Goal: Task Accomplishment & Management: Manage account settings

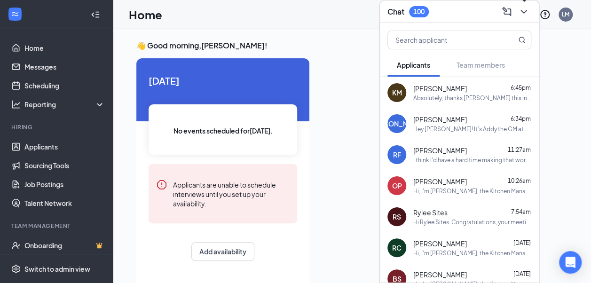
click at [521, 12] on icon "ChevronDown" at bounding box center [523, 11] width 11 height 11
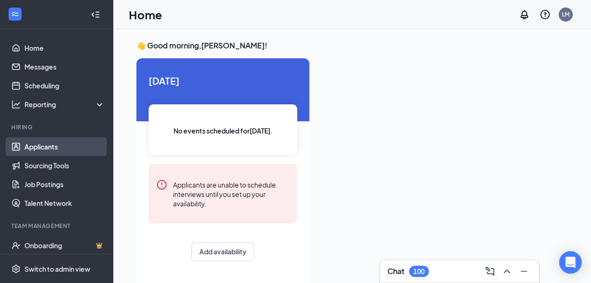
click at [57, 153] on link "Applicants" at bounding box center [64, 146] width 80 height 19
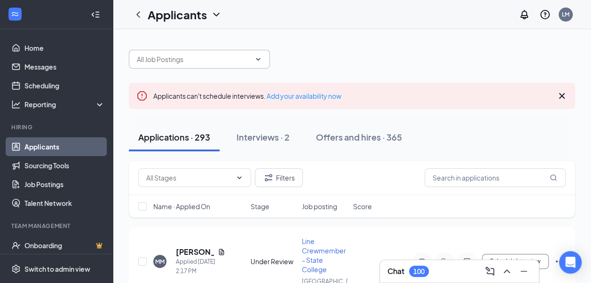
click at [204, 53] on span at bounding box center [199, 59] width 141 height 19
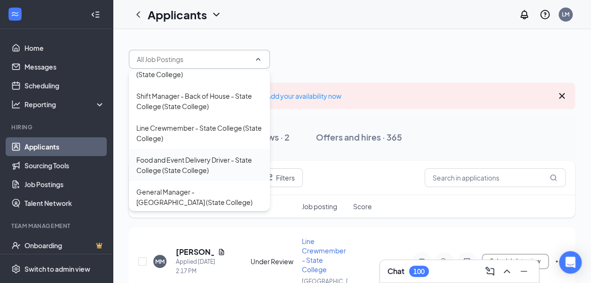
scroll to position [211, 0]
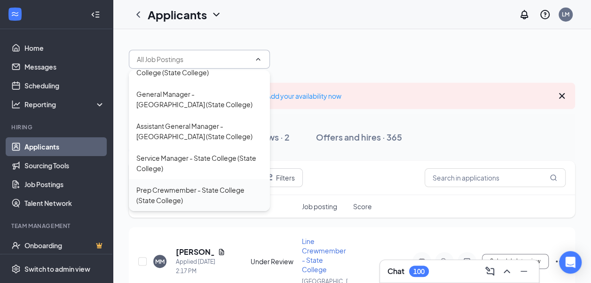
click at [187, 195] on div "Prep Crewmember - State College (State College)" at bounding box center [199, 195] width 126 height 21
type input "Prep Crewmember - State College (State College)"
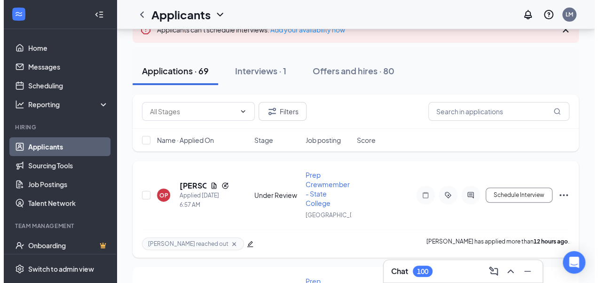
scroll to position [226, 0]
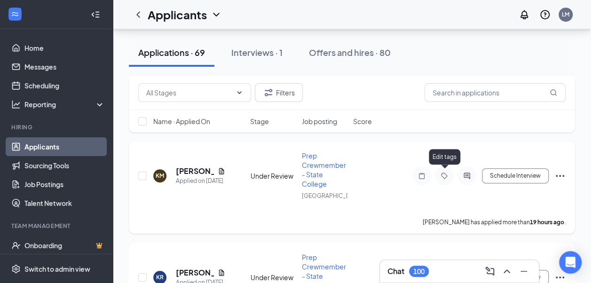
click at [448, 177] on icon "Tag" at bounding box center [443, 176] width 11 height 8
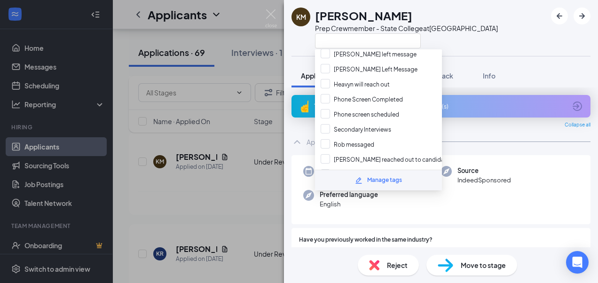
scroll to position [166, 0]
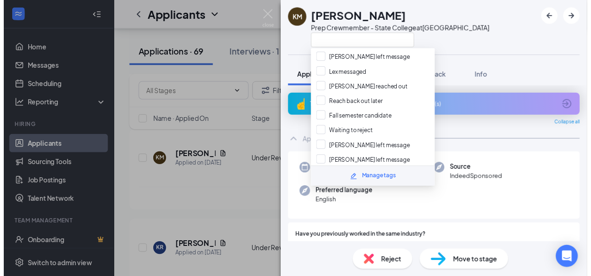
scroll to position [266, 0]
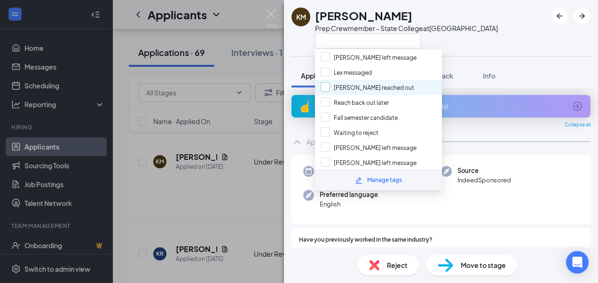
click at [367, 82] on input "[PERSON_NAME] reached out" at bounding box center [367, 87] width 94 height 10
checkbox input "true"
click at [475, 27] on div "KM [PERSON_NAME] Prep Crewmember - State College at [GEOGRAPHIC_DATA]" at bounding box center [441, 28] width 314 height 56
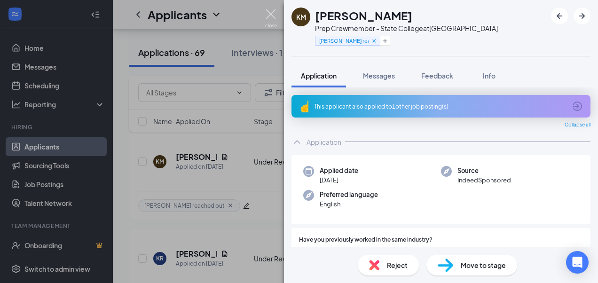
click at [271, 14] on img at bounding box center [271, 18] width 12 height 18
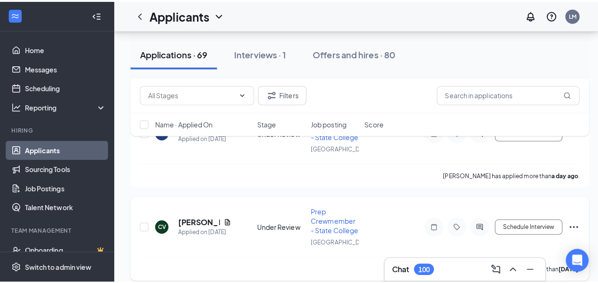
scroll to position [294, 0]
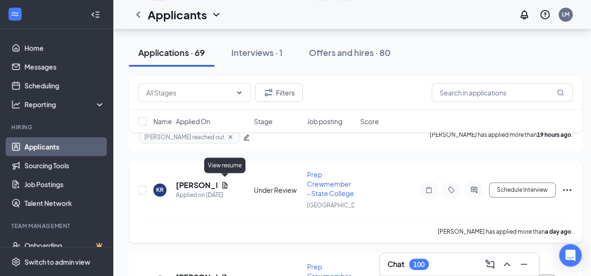
click at [226, 181] on icon "Document" at bounding box center [225, 185] width 8 height 8
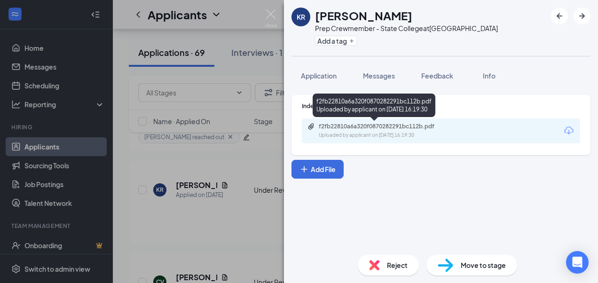
click at [410, 133] on div "Uploaded by applicant on [DATE] 16:19:30" at bounding box center [389, 136] width 141 height 8
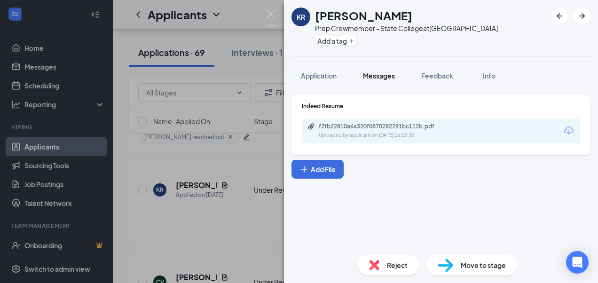
click at [377, 84] on button "Messages" at bounding box center [378, 75] width 51 height 23
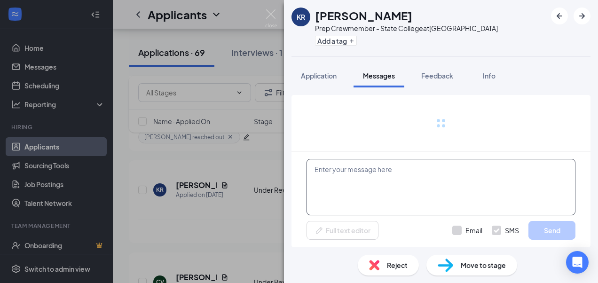
click at [380, 181] on textarea at bounding box center [440, 187] width 269 height 56
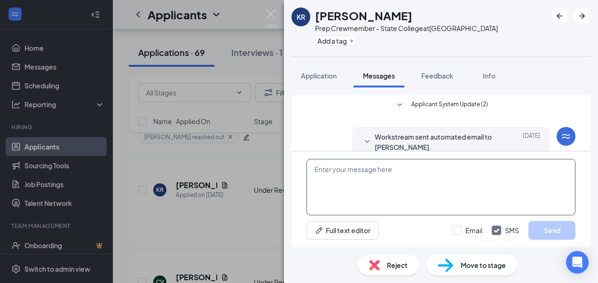
scroll to position [86, 0]
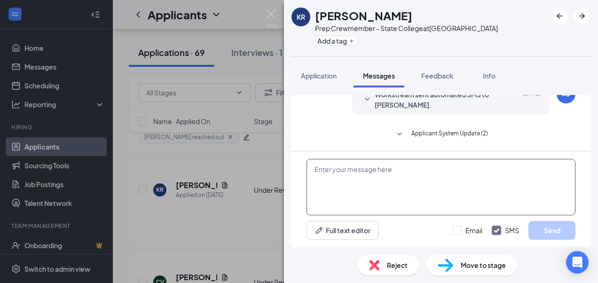
paste textarea "Hi, I'm [PERSON_NAME], the Kitchen Manager at Roots! We've reviewed your applic…"
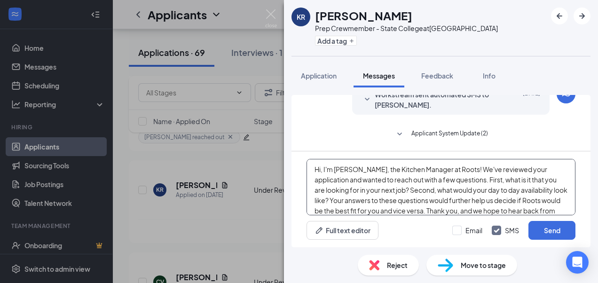
scroll to position [10, 0]
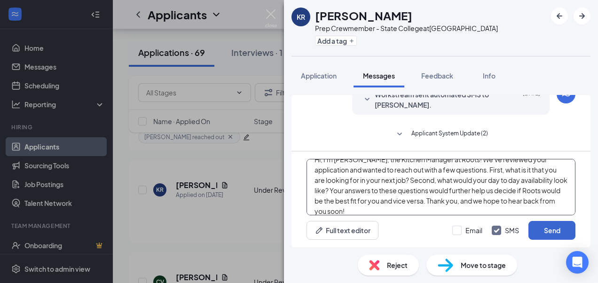
type textarea "Hi, I'm [PERSON_NAME], the Kitchen Manager at Roots! We've reviewed your applic…"
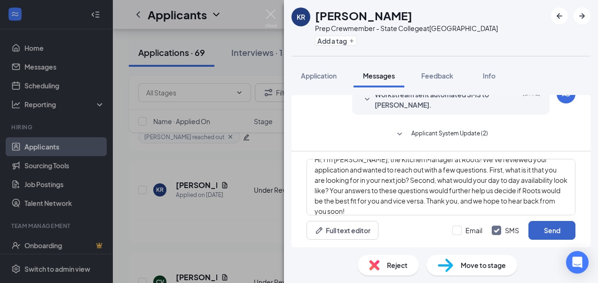
click at [541, 226] on button "Send" at bounding box center [551, 230] width 47 height 19
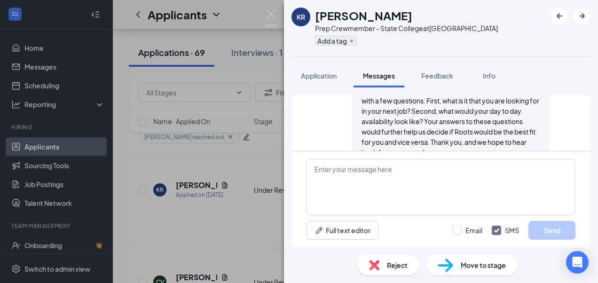
scroll to position [219, 0]
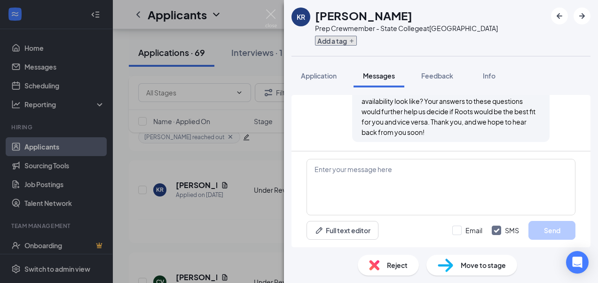
click at [331, 42] on button "Add a tag" at bounding box center [336, 41] width 42 height 10
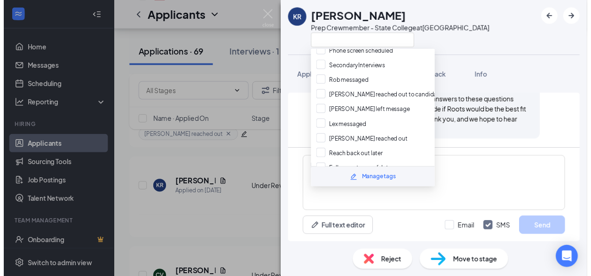
scroll to position [216, 0]
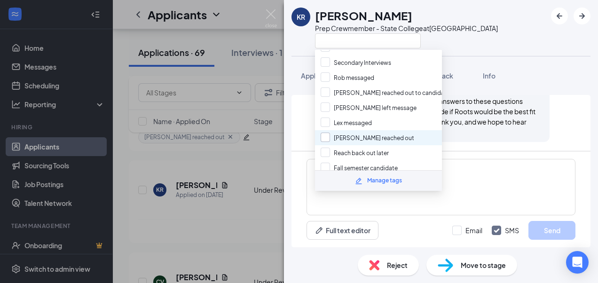
click at [358, 133] on input "[PERSON_NAME] reached out" at bounding box center [367, 138] width 94 height 10
checkbox input "true"
click at [482, 15] on div "KR [PERSON_NAME] Prep [GEOGRAPHIC_DATA] at [GEOGRAPHIC_DATA]" at bounding box center [441, 28] width 314 height 56
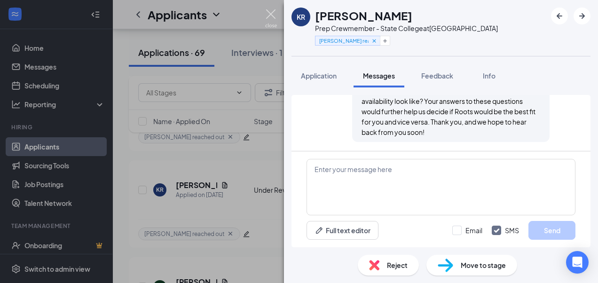
click at [271, 18] on img at bounding box center [271, 18] width 12 height 18
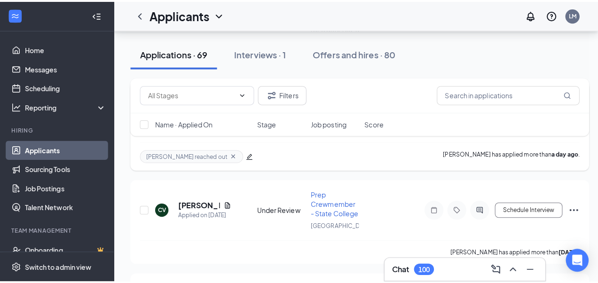
scroll to position [376, 0]
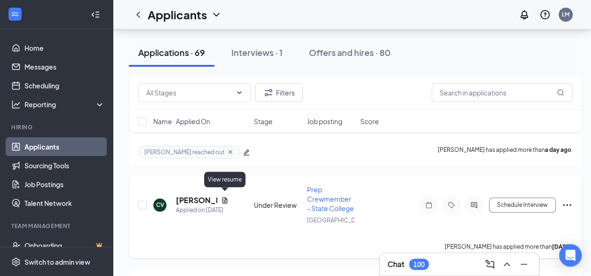
click at [221, 196] on icon "Document" at bounding box center [225, 200] width 8 height 8
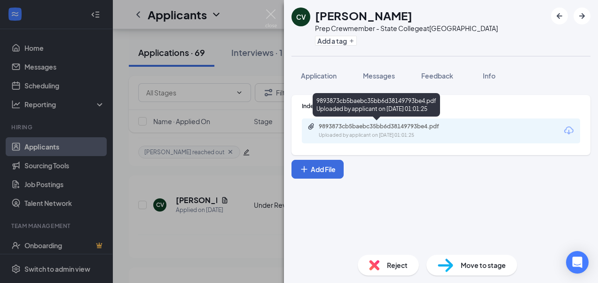
click at [369, 138] on div "Uploaded by applicant on [DATE] 01:01:25" at bounding box center [389, 136] width 141 height 8
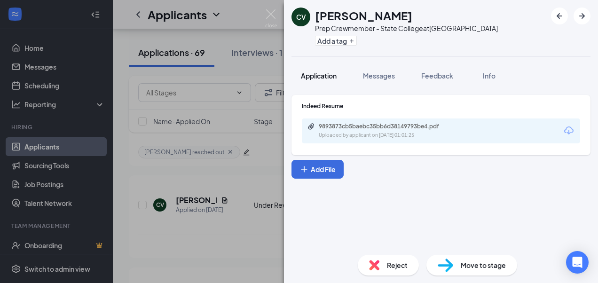
click at [319, 77] on span "Application" at bounding box center [319, 75] width 36 height 8
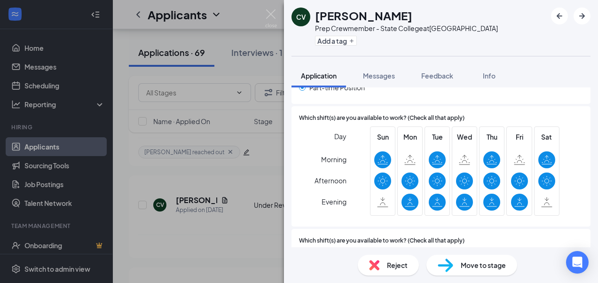
scroll to position [542, 0]
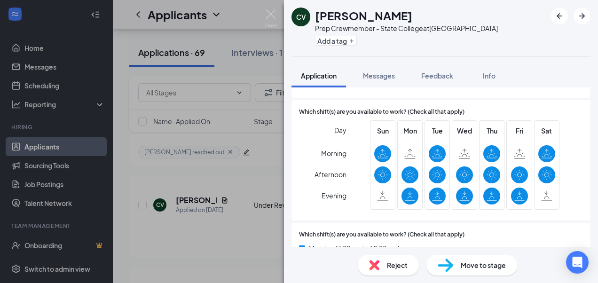
click at [350, 188] on div "Day Morning Afternoon Evening Sun Mon Tue Wed Thu Fri Sat" at bounding box center [441, 166] width 284 height 93
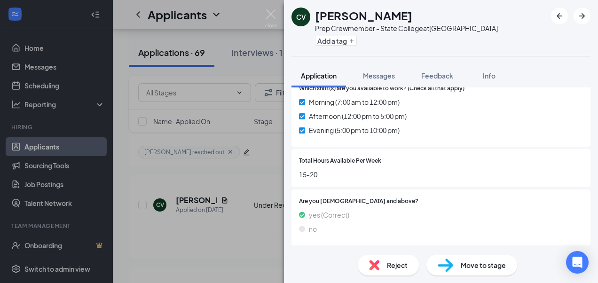
scroll to position [344, 0]
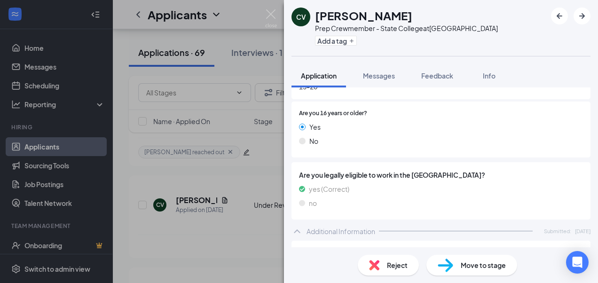
click at [350, 188] on div "Application Applied date [DATE] Source IndeedSponsored Preferred language Engli…" at bounding box center [440, 177] width 299 height 829
click at [380, 67] on button "Messages" at bounding box center [378, 75] width 51 height 23
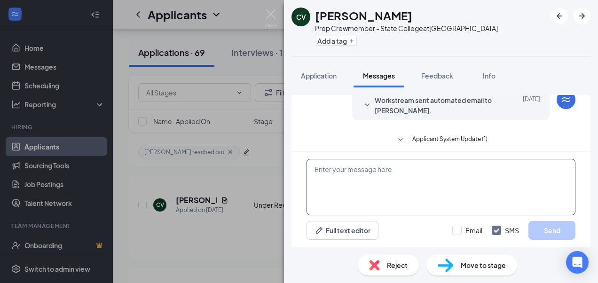
click at [365, 174] on textarea at bounding box center [440, 187] width 269 height 56
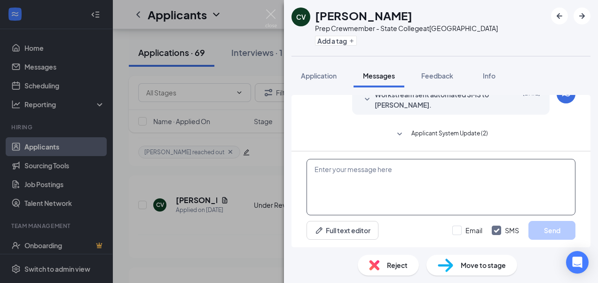
paste textarea "Hi, I'm [PERSON_NAME], the Kitchen Manager at Roots! We've reviewed your applic…"
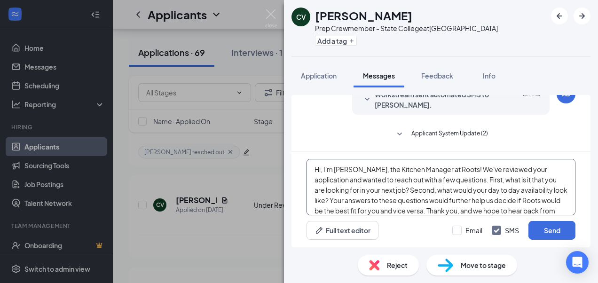
scroll to position [10, 0]
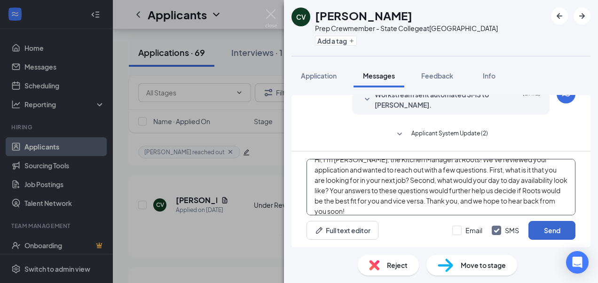
type textarea "Hi, I'm [PERSON_NAME], the Kitchen Manager at Roots! We've reviewed your applic…"
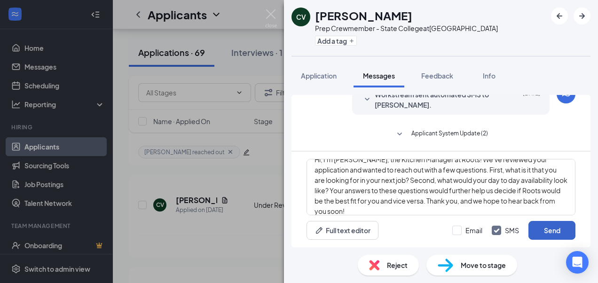
click at [548, 227] on button "Send" at bounding box center [551, 230] width 47 height 19
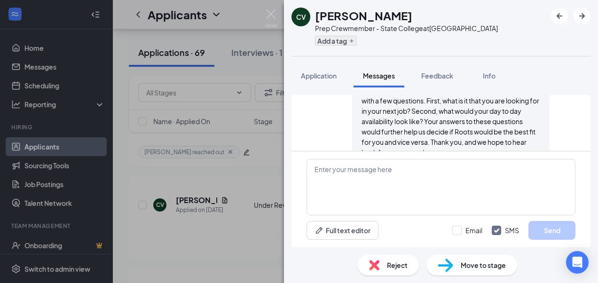
scroll to position [246, 0]
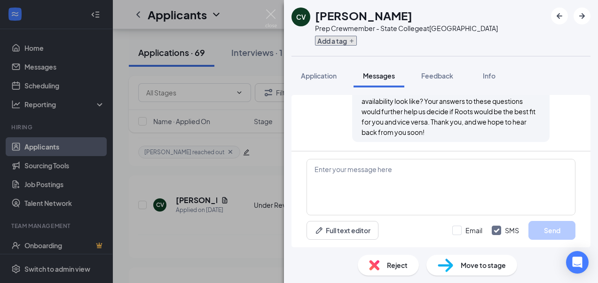
click at [317, 39] on button "Add a tag" at bounding box center [336, 41] width 42 height 10
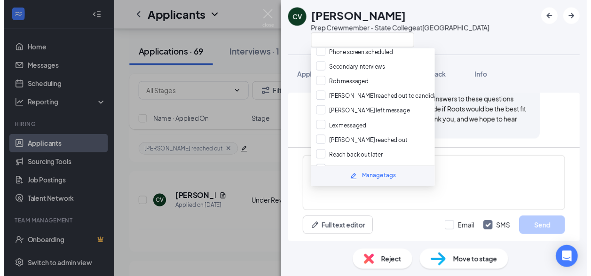
scroll to position [222, 0]
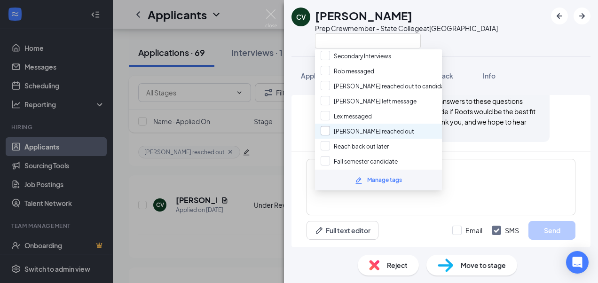
click at [379, 126] on input "[PERSON_NAME] reached out" at bounding box center [367, 131] width 94 height 10
checkbox input "true"
click at [491, 39] on div "CV [PERSON_NAME] Prep [GEOGRAPHIC_DATA] at [GEOGRAPHIC_DATA]" at bounding box center [441, 28] width 314 height 56
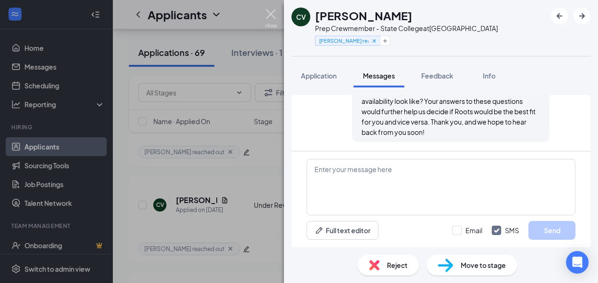
click at [274, 10] on img at bounding box center [271, 18] width 12 height 18
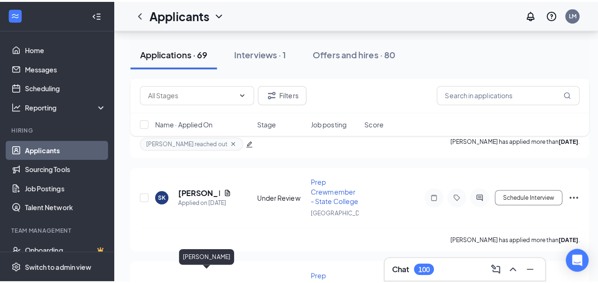
scroll to position [871, 0]
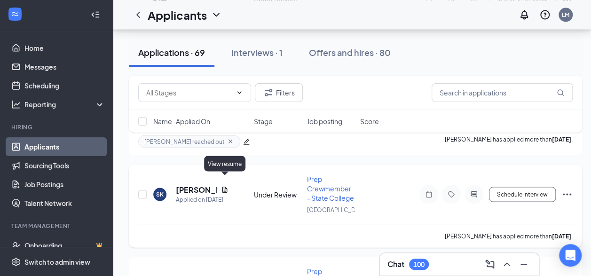
click at [224, 186] on icon "Document" at bounding box center [225, 190] width 8 height 8
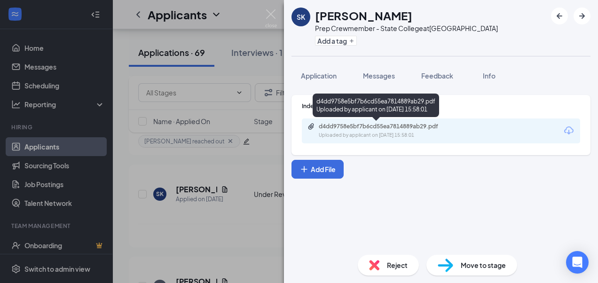
click at [353, 127] on div "d4dd9758e5bf7b6cd55ea7814889ab29.pdf" at bounding box center [385, 127] width 132 height 8
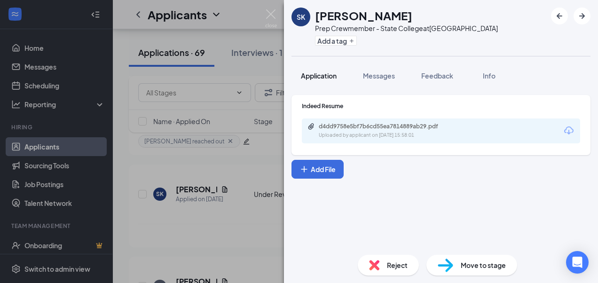
click at [333, 75] on span "Application" at bounding box center [319, 75] width 36 height 8
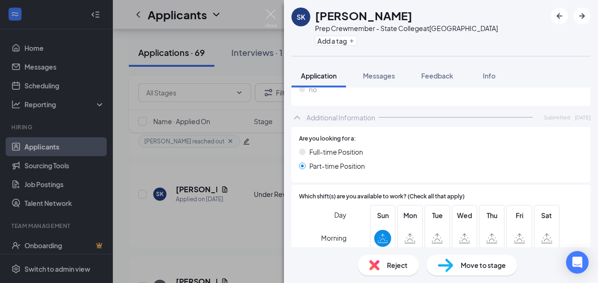
click at [351, 208] on div "Day Morning Afternoon Evening Sun Mon Tue Wed Thu Fri Sat" at bounding box center [441, 251] width 284 height 93
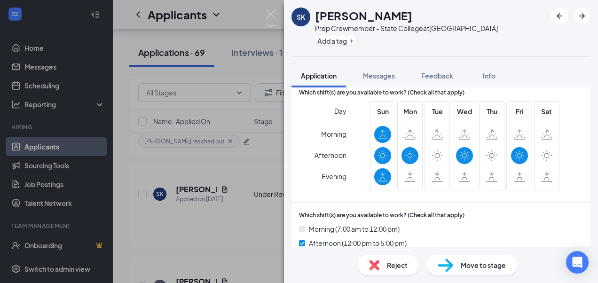
scroll to position [567, 0]
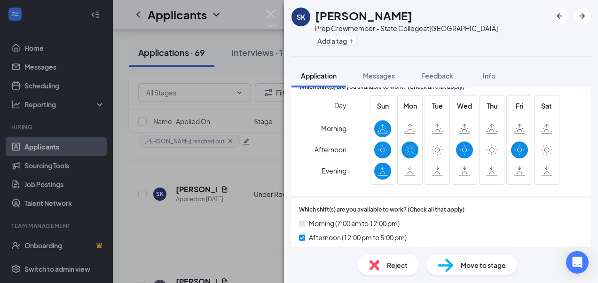
click at [393, 266] on span "Reject" at bounding box center [397, 265] width 21 height 10
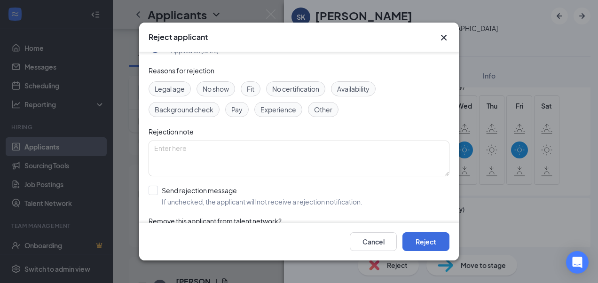
scroll to position [25, 0]
click at [351, 95] on div "Availability" at bounding box center [353, 89] width 45 height 15
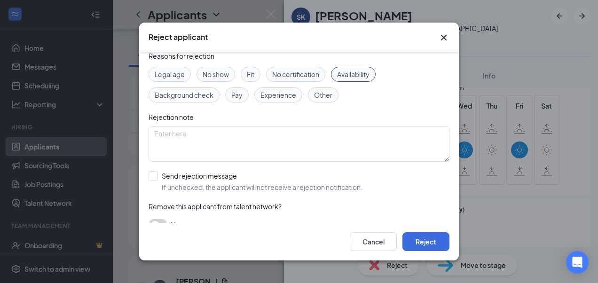
scroll to position [56, 0]
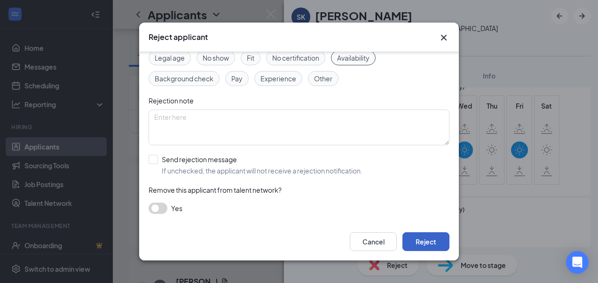
click at [422, 236] on button "Reject" at bounding box center [425, 241] width 47 height 19
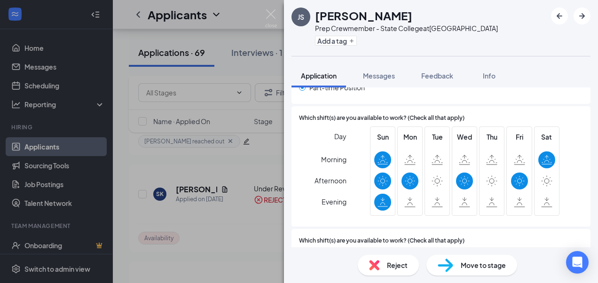
scroll to position [688, 0]
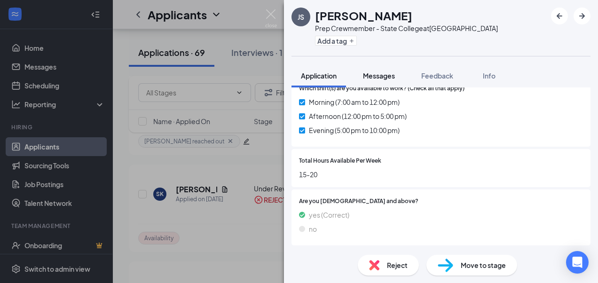
click at [377, 74] on span "Messages" at bounding box center [379, 75] width 32 height 8
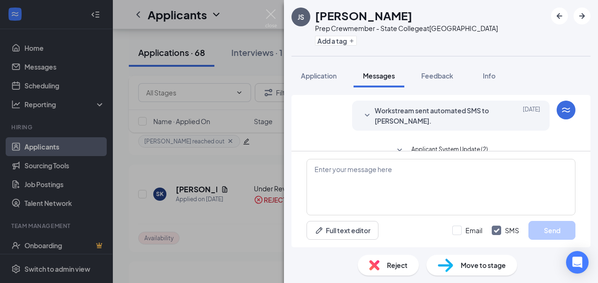
scroll to position [158, 0]
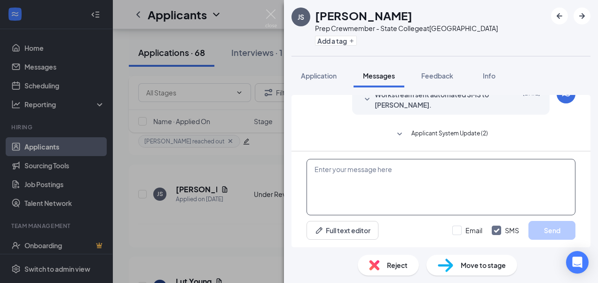
click at [364, 174] on textarea at bounding box center [440, 187] width 269 height 56
paste textarea "Hi, I'm [PERSON_NAME], the Kitchen Manager at Roots! We've reviewed your applic…"
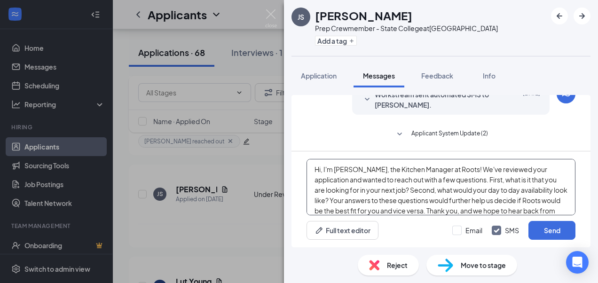
scroll to position [10, 0]
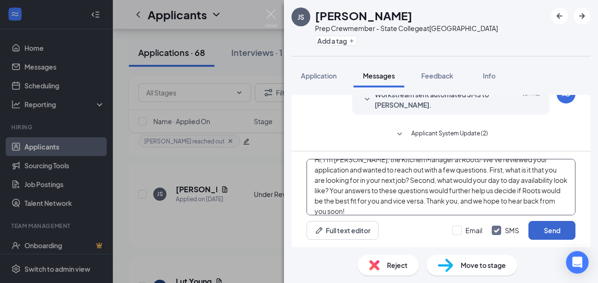
type textarea "Hi, I'm [PERSON_NAME], the Kitchen Manager at Roots! We've reviewed your applic…"
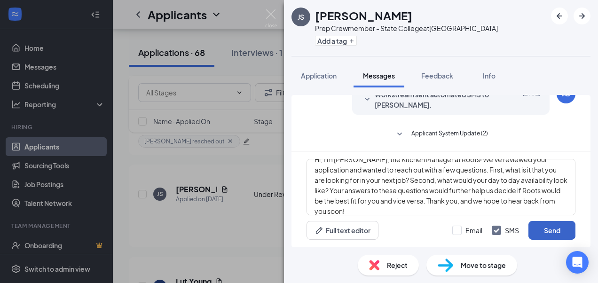
click at [556, 232] on button "Send" at bounding box center [551, 230] width 47 height 19
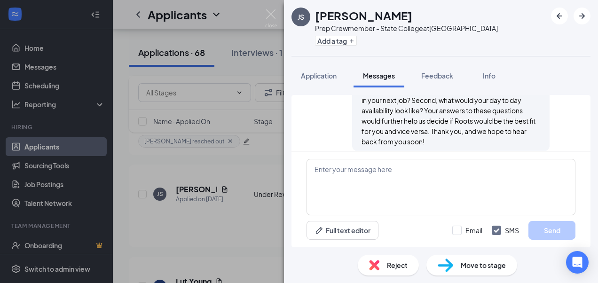
scroll to position [0, 0]
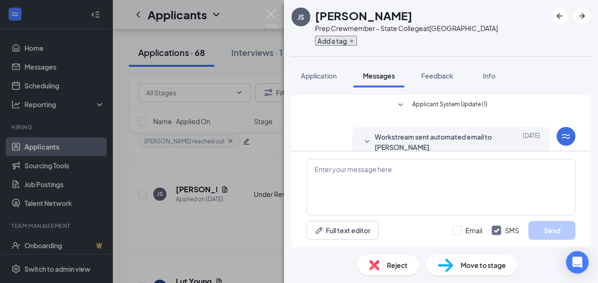
click at [334, 38] on button "Add a tag" at bounding box center [336, 41] width 42 height 10
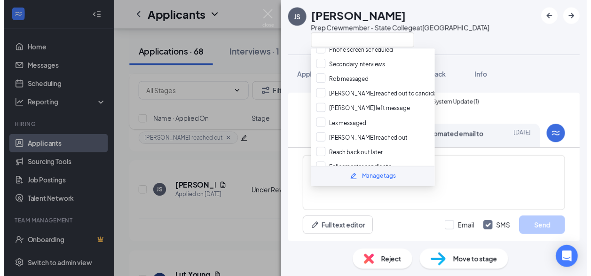
scroll to position [222, 0]
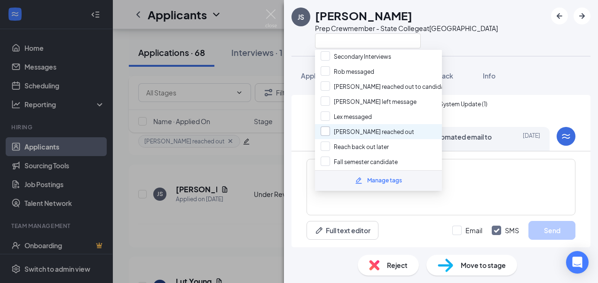
click at [360, 126] on input "[PERSON_NAME] reached out" at bounding box center [367, 131] width 94 height 10
checkbox input "true"
click at [508, 99] on div "Applicant System Update (1) Workstream sent automated email to [PERSON_NAME]. […" at bounding box center [440, 268] width 269 height 347
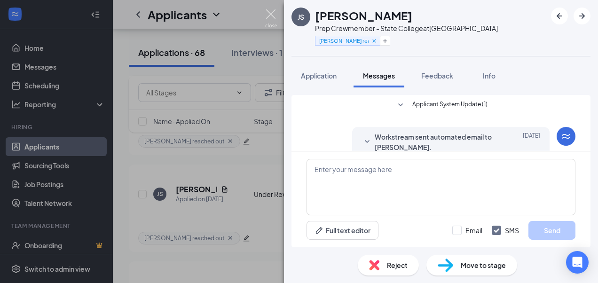
click at [272, 11] on img at bounding box center [271, 18] width 12 height 18
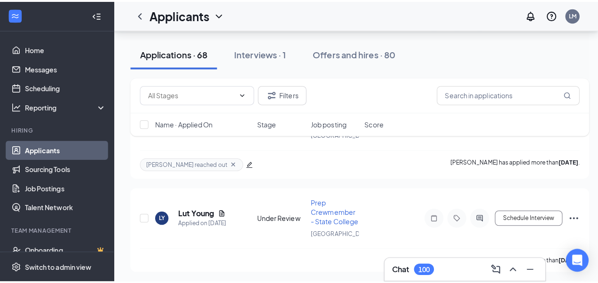
scroll to position [949, 0]
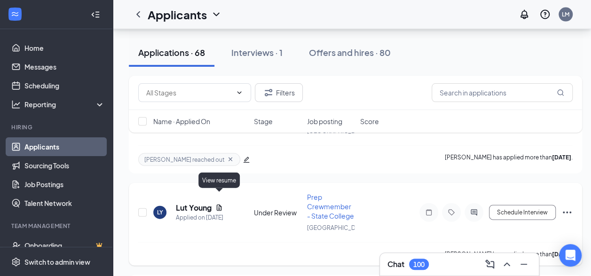
click at [217, 204] on icon "Document" at bounding box center [219, 208] width 8 height 8
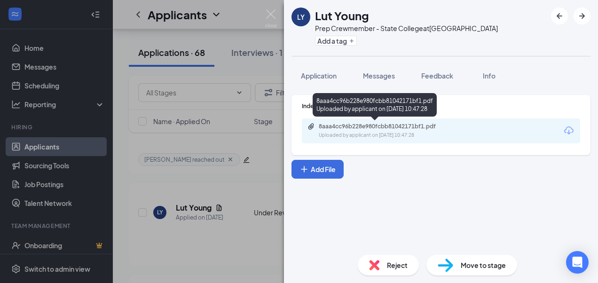
click at [385, 126] on div "8aaa4cc96b228e980fcbb81042171bf1.pdf" at bounding box center [385, 127] width 132 height 8
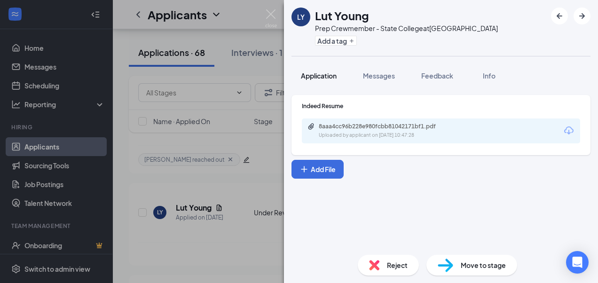
click at [331, 77] on span "Application" at bounding box center [319, 75] width 36 height 8
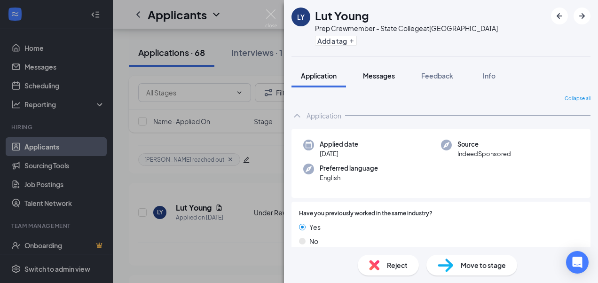
click at [377, 71] on span "Messages" at bounding box center [379, 75] width 32 height 8
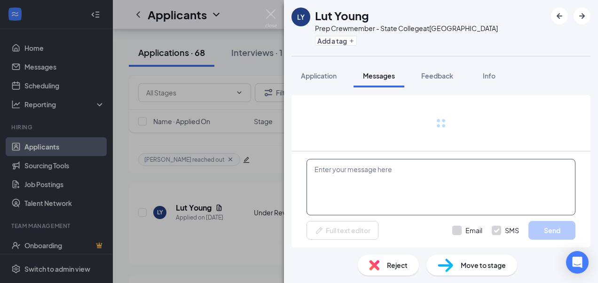
click at [373, 173] on textarea at bounding box center [440, 187] width 269 height 56
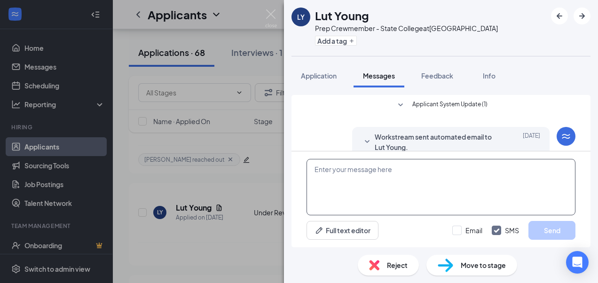
scroll to position [109, 0]
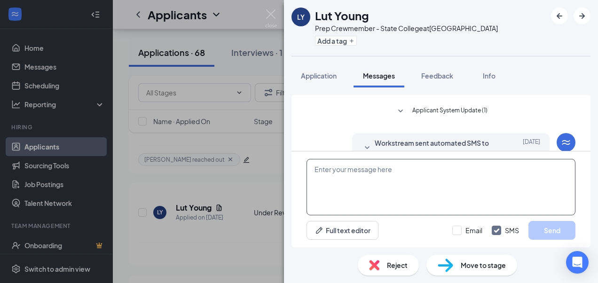
paste textarea "Hi, I'm [PERSON_NAME], the Kitchen Manager at Roots! We've reviewed your applic…"
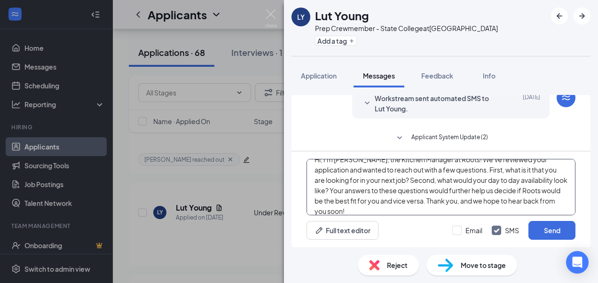
scroll to position [158, 0]
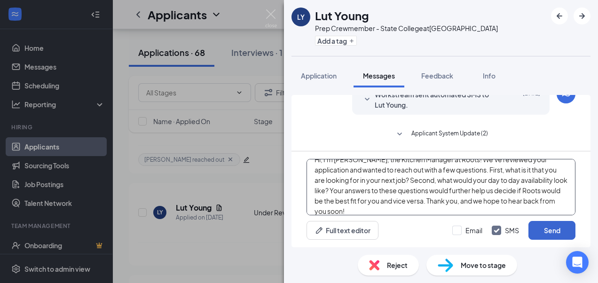
type textarea "Hi, I'm [PERSON_NAME], the Kitchen Manager at Roots! We've reviewed your applic…"
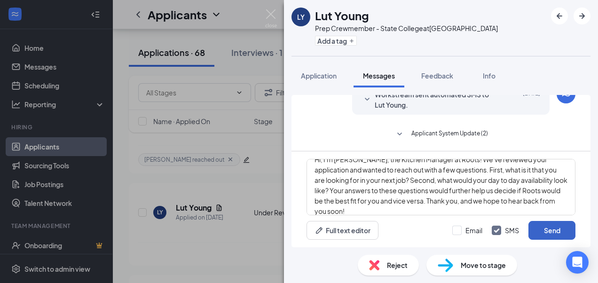
click at [541, 228] on button "Send" at bounding box center [551, 230] width 47 height 19
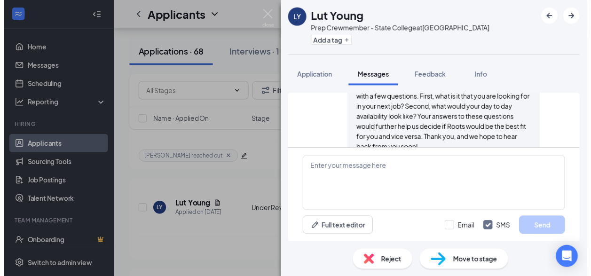
scroll to position [281, 0]
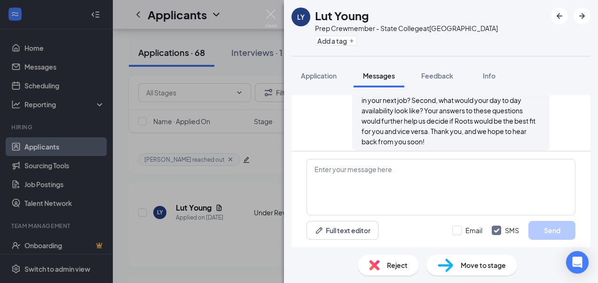
click at [273, 8] on div "LY Lut Young Prep Crewmember - State College at [GEOGRAPHIC_DATA] Add a tag App…" at bounding box center [299, 141] width 598 height 283
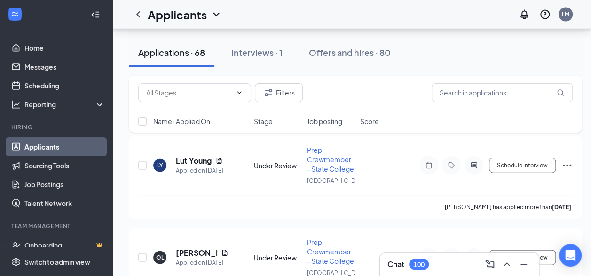
click at [334, 120] on span "Job posting" at bounding box center [324, 121] width 35 height 9
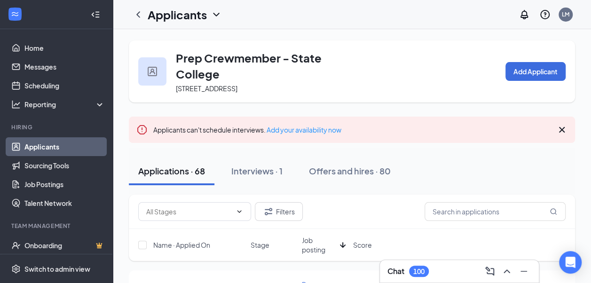
click at [446, 265] on div "Chat 100" at bounding box center [459, 271] width 144 height 15
